Goal: Navigation & Orientation: Find specific page/section

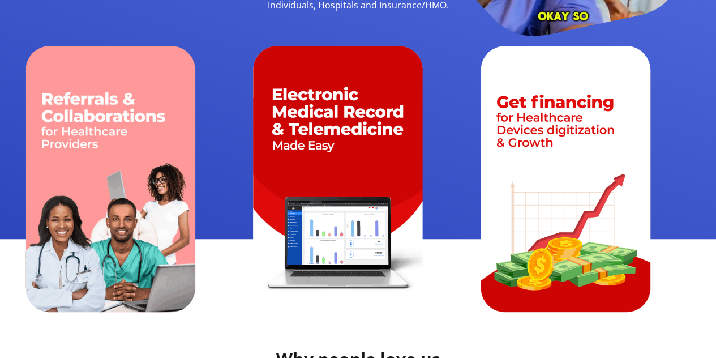
scroll to position [344, 0]
click at [357, 114] on img at bounding box center [338, 179] width 170 height 266
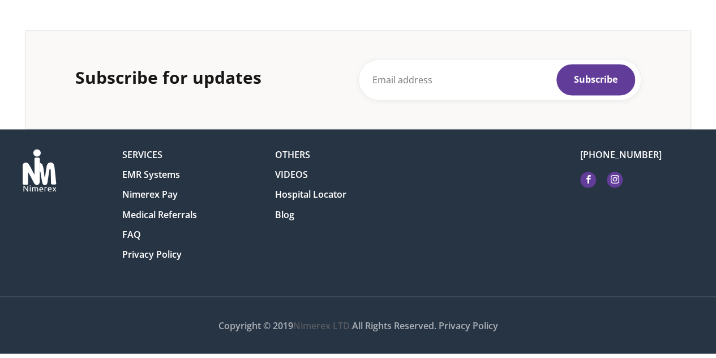
scroll to position [872, 0]
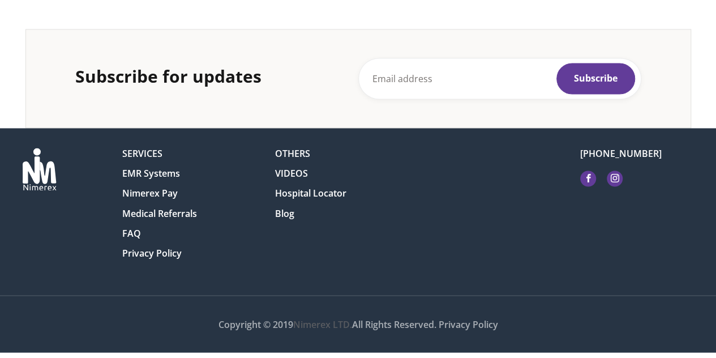
drag, startPoint x: 271, startPoint y: 127, endPoint x: 226, endPoint y: 230, distance: 112.8
click at [226, 230] on footer "SERVICES EMR Systems Nimerex Pay Medical Referrals FAQ Privacy Policy" at bounding box center [358, 240] width 716 height 224
click at [143, 191] on link "Nimerex Pay" at bounding box center [149, 192] width 55 height 11
click at [164, 191] on link "Nimerex Pay" at bounding box center [149, 192] width 55 height 11
